Goal: Task Accomplishment & Management: Use online tool/utility

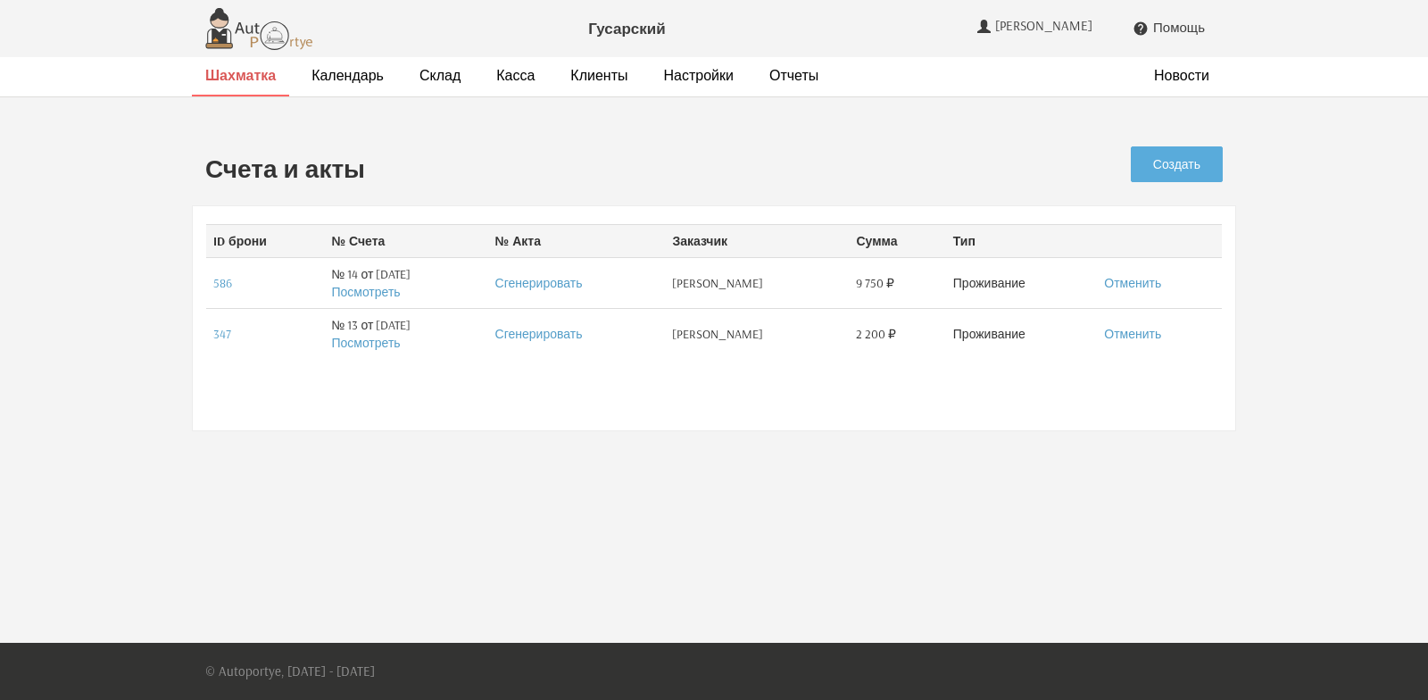
click at [231, 82] on strong "Шахматка" at bounding box center [240, 75] width 71 height 18
click at [1170, 165] on link "Создать" at bounding box center [1177, 164] width 92 height 36
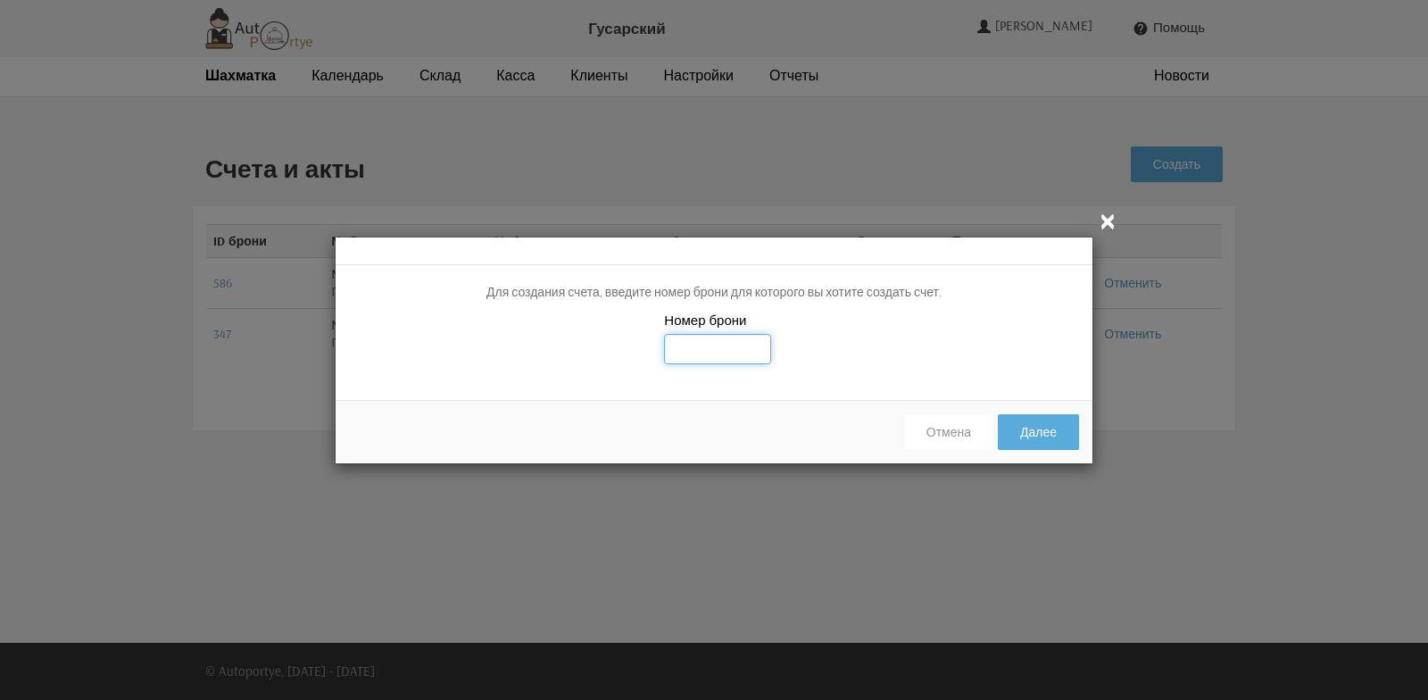
click at [690, 353] on input "text" at bounding box center [717, 349] width 107 height 30
type input "669"
click at [1036, 431] on button "Далее" at bounding box center [1038, 432] width 81 height 36
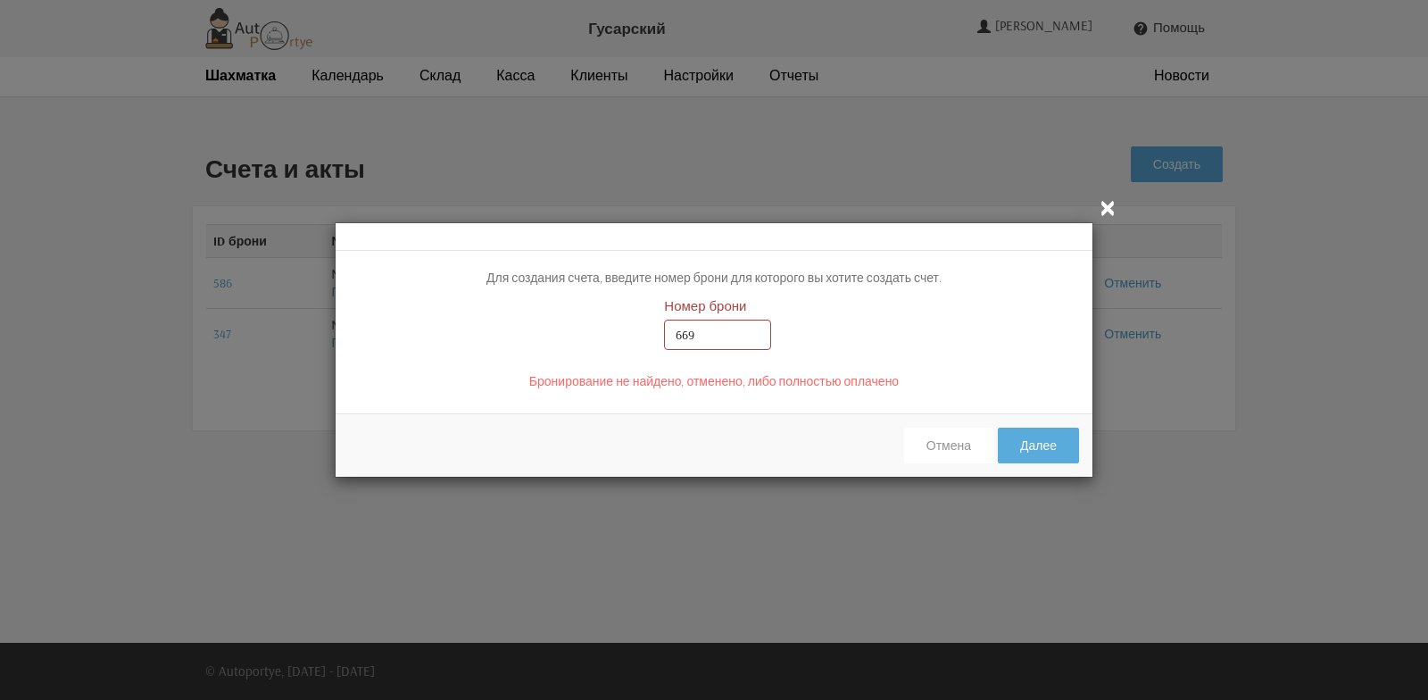
click at [1109, 216] on icon "" at bounding box center [1107, 206] width 21 height 21
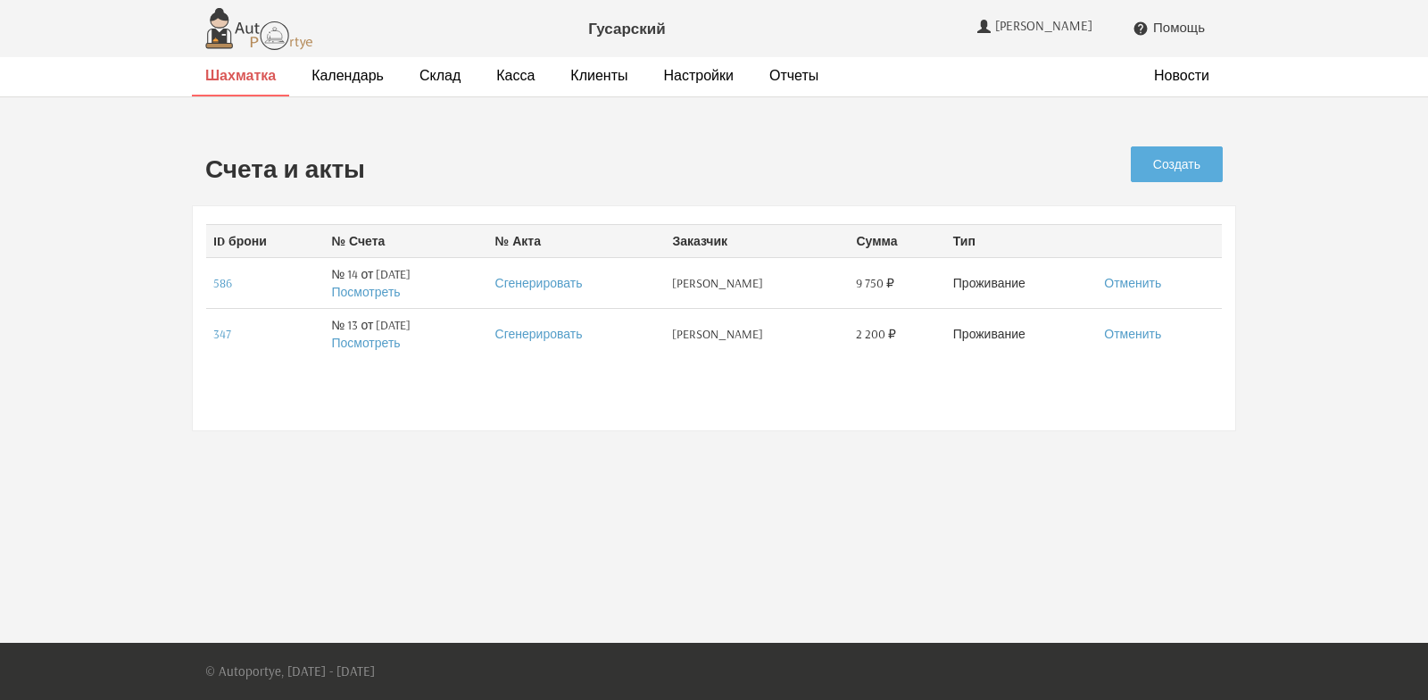
click at [220, 79] on strong "Шахматка" at bounding box center [240, 75] width 71 height 18
click at [1183, 164] on link "Создать" at bounding box center [1177, 164] width 92 height 36
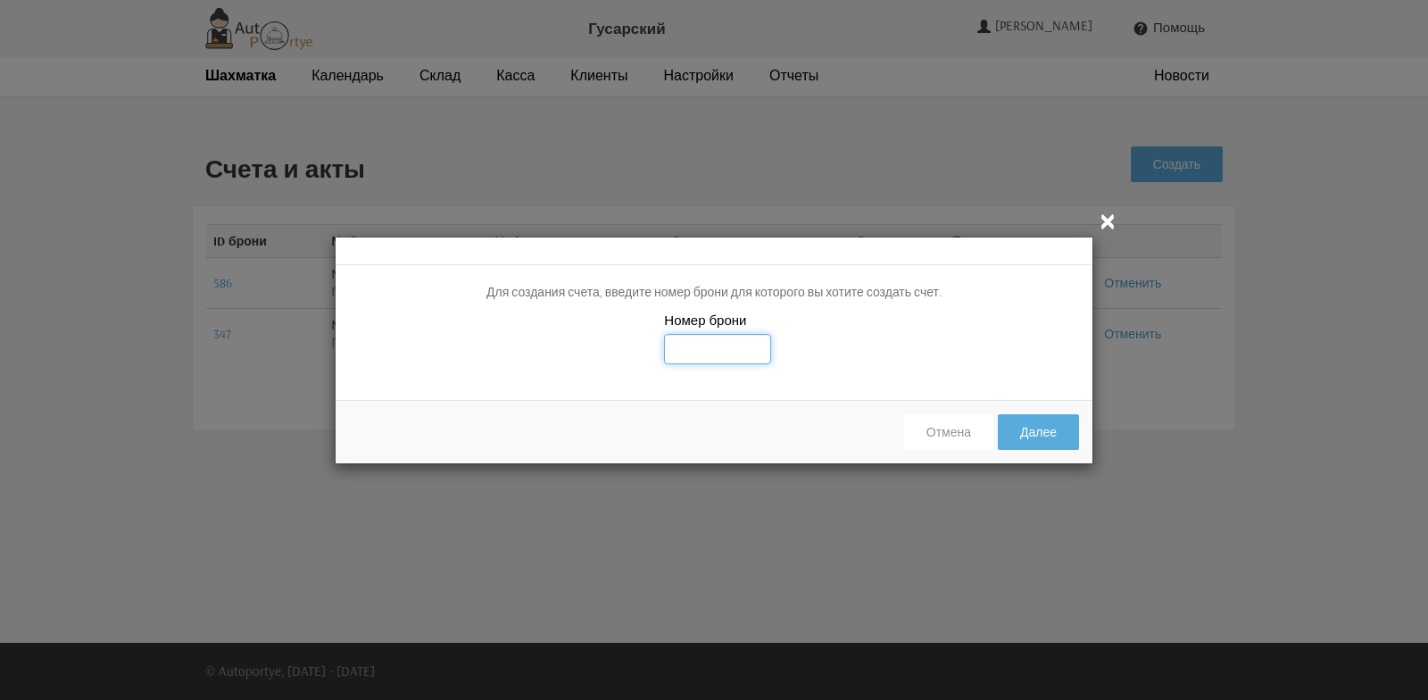
click at [690, 354] on input "text" at bounding box center [717, 349] width 107 height 30
type input "692"
click at [1039, 439] on button "Далее" at bounding box center [1038, 432] width 81 height 36
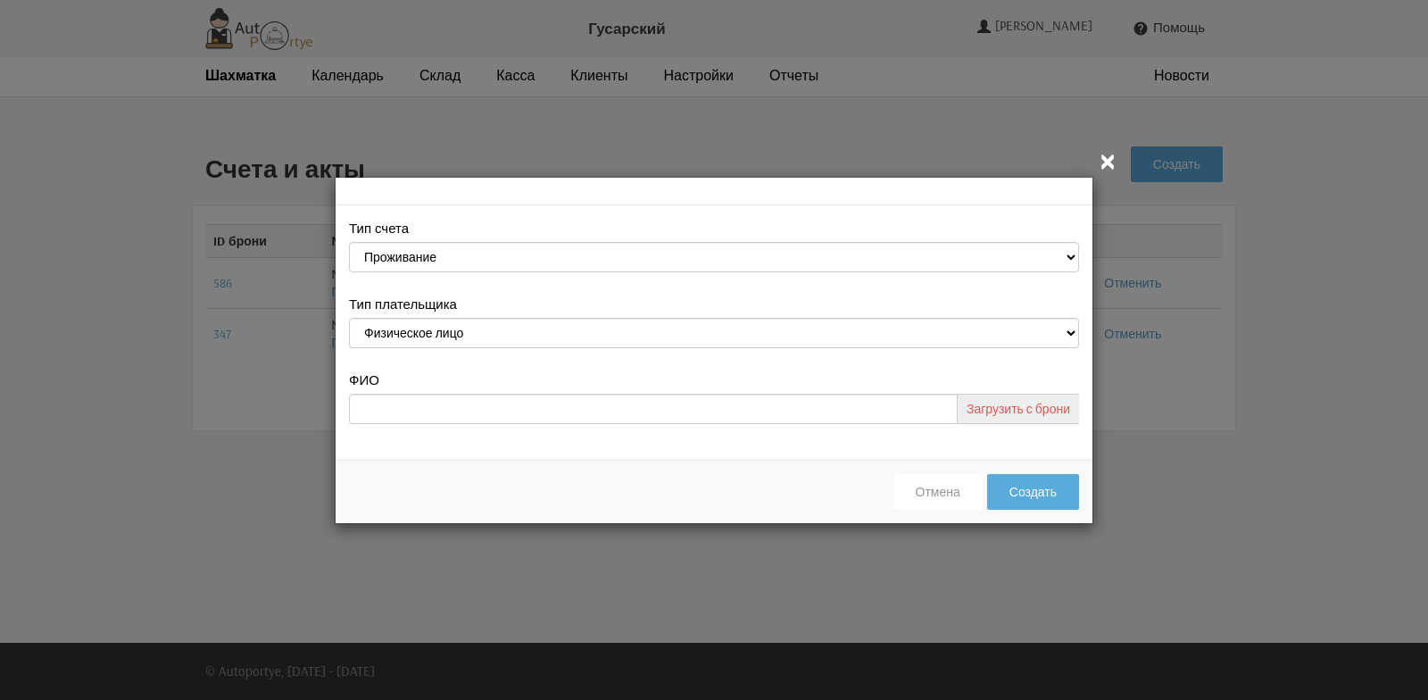
click at [1018, 411] on link "Загрузить с брони" at bounding box center [1018, 409] width 121 height 30
type input "Лельман Екатерина"
click at [1038, 496] on button "Создать" at bounding box center [1033, 492] width 92 height 36
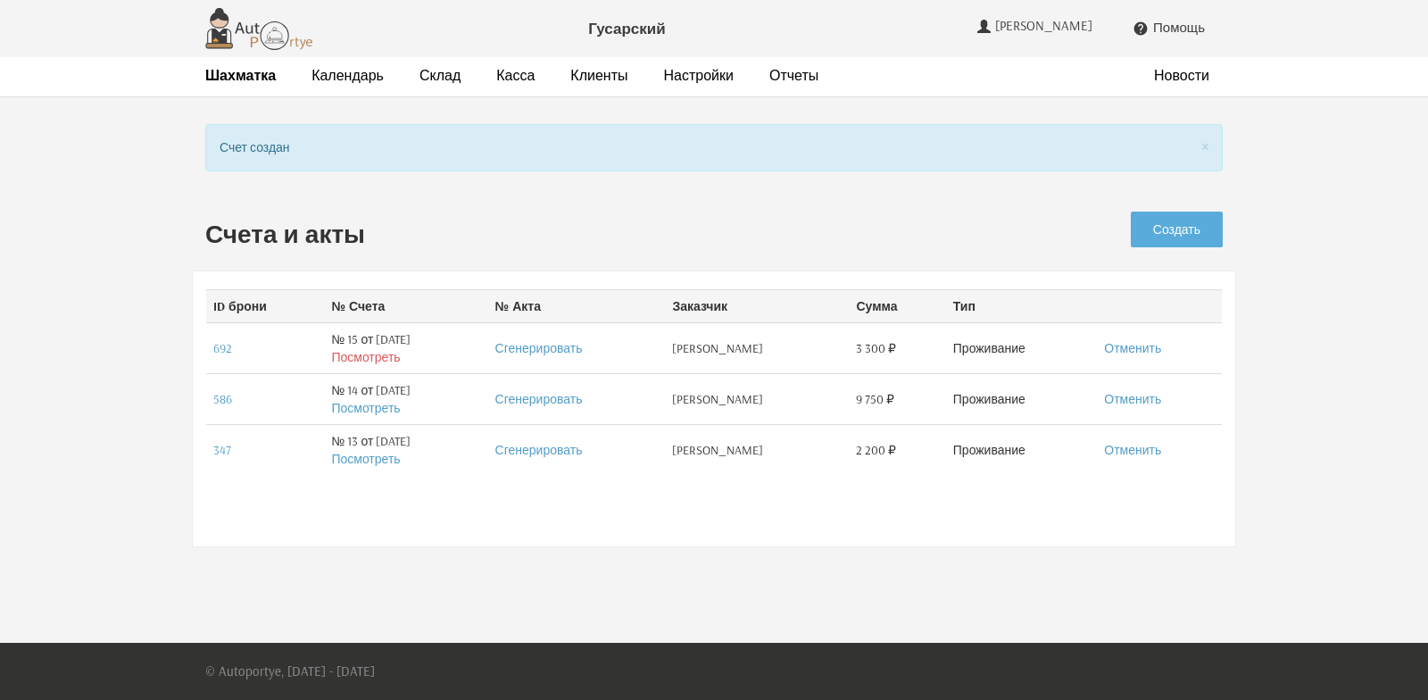
click at [347, 359] on link "Посмотреть" at bounding box center [365, 357] width 69 height 16
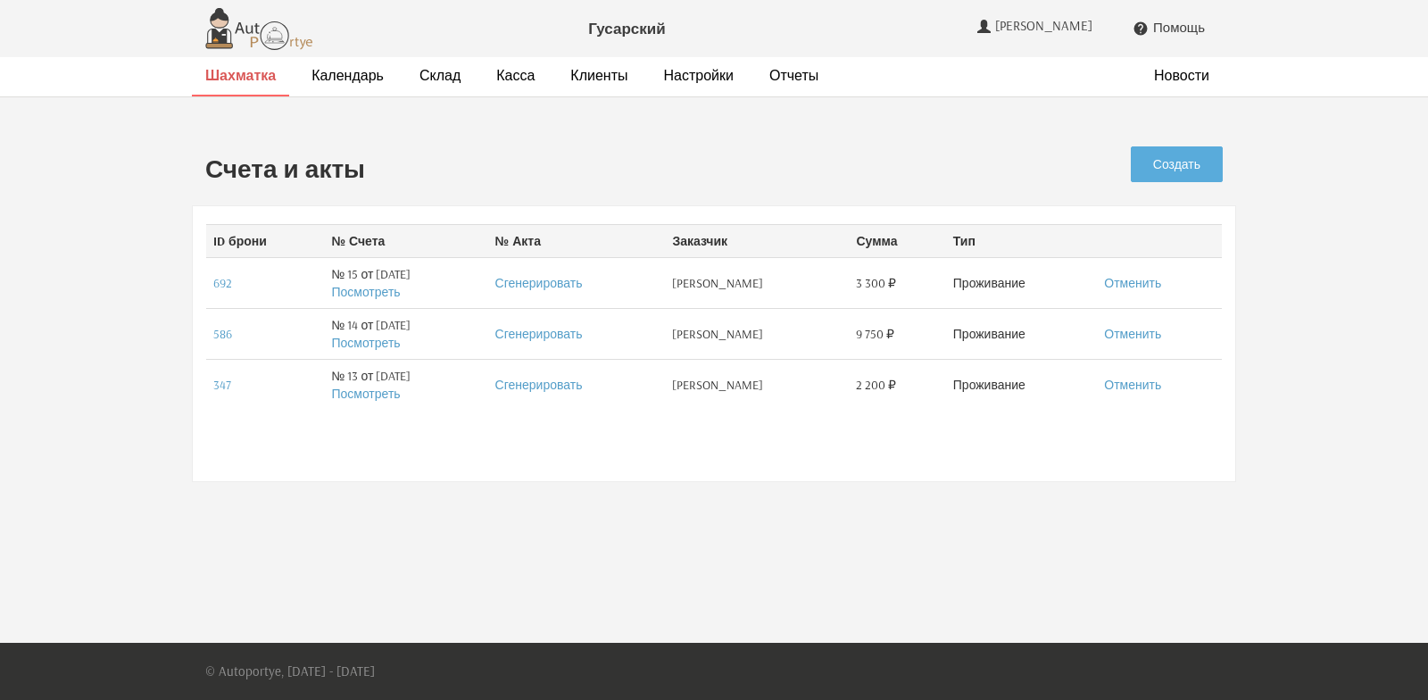
click at [245, 71] on strong "Шахматка" at bounding box center [240, 75] width 71 height 18
